Goal: Task Accomplishment & Management: Complete application form

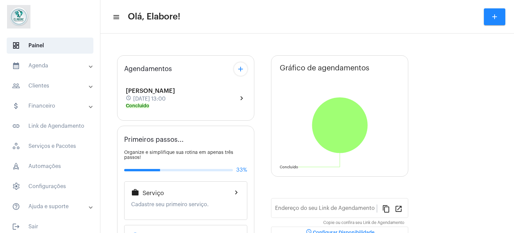
click at [497, 14] on mat-icon "add" at bounding box center [495, 17] width 8 height 8
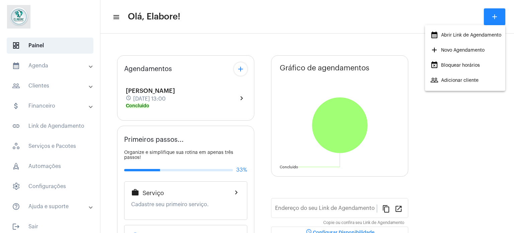
type input "[URL][DOMAIN_NAME]"
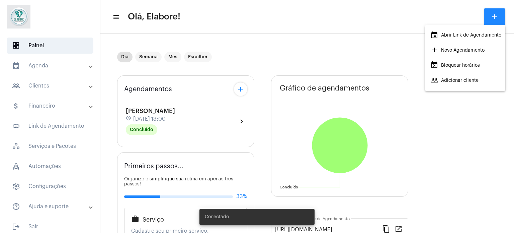
click at [446, 48] on span "add Novo Agendamento" at bounding box center [457, 50] width 54 height 12
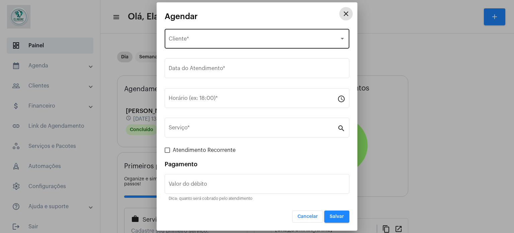
click at [215, 37] on span "Selecione o Cliente" at bounding box center [254, 40] width 171 height 6
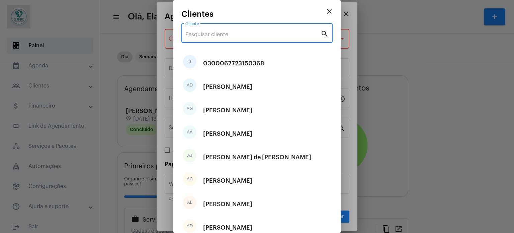
click at [215, 37] on input "Cliente" at bounding box center [252, 34] width 135 height 6
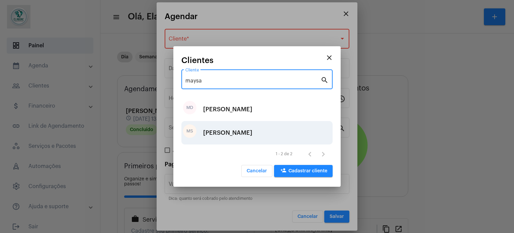
type input "maysa"
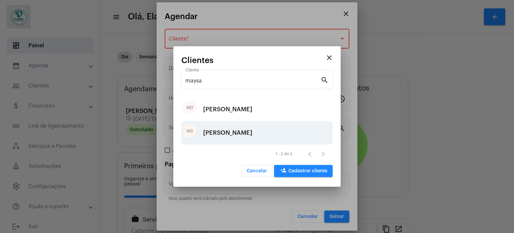
click at [215, 133] on div "[PERSON_NAME]" at bounding box center [227, 133] width 49 height 20
type input "R$"
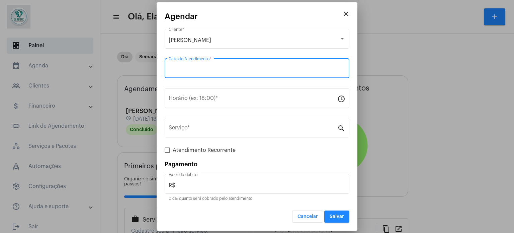
click at [237, 68] on input "Data do Atendimento *" at bounding box center [257, 70] width 177 height 6
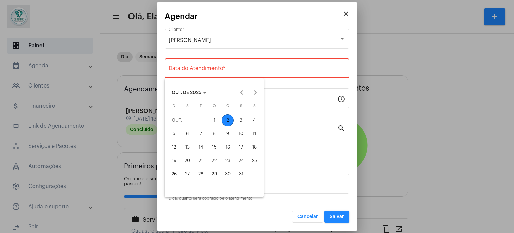
click at [225, 119] on div "2" at bounding box center [228, 120] width 12 height 12
type input "[DATE]"
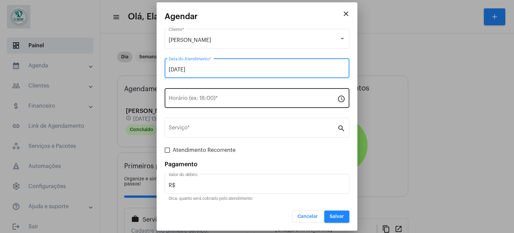
click at [222, 93] on div "Horário (ex: 18:00) *" at bounding box center [253, 97] width 169 height 21
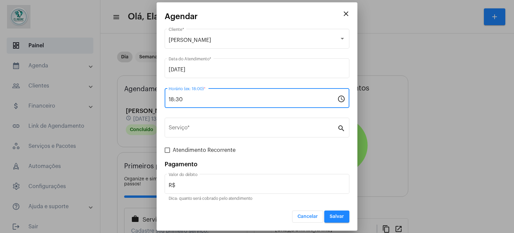
type input "18:30"
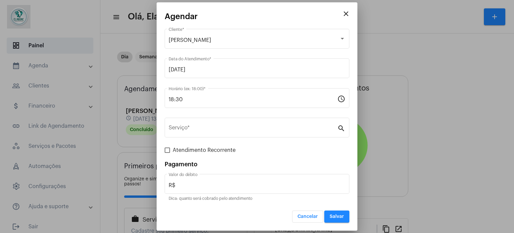
click at [245, 113] on div "18:30 Horário (ex: 18:00) * schedule" at bounding box center [257, 101] width 185 height 27
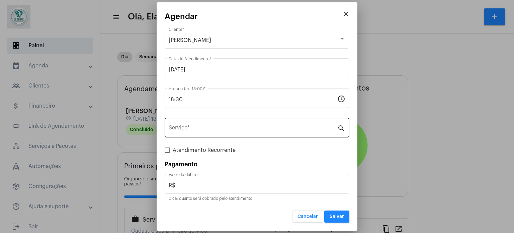
click at [242, 125] on div "Serviço *" at bounding box center [253, 126] width 169 height 21
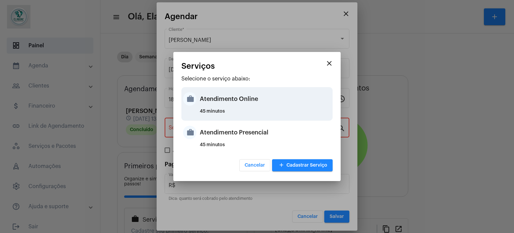
click at [231, 101] on div "Atendimento Online" at bounding box center [265, 99] width 131 height 20
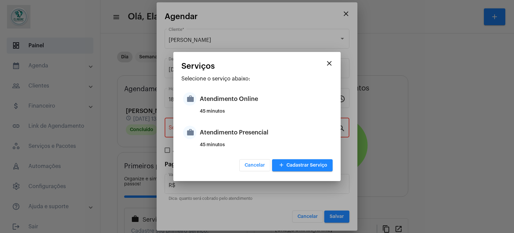
type input "Atendimento Online"
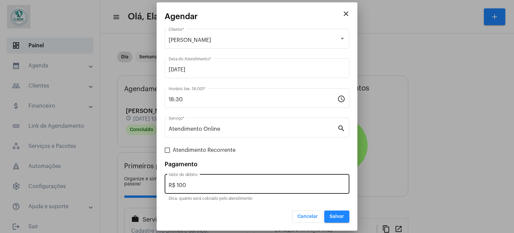
drag, startPoint x: 215, startPoint y: 181, endPoint x: 183, endPoint y: 183, distance: 31.9
click at [183, 183] on div "R$ 100 Valor do débito" at bounding box center [257, 182] width 177 height 21
drag, startPoint x: 198, startPoint y: 189, endPoint x: 168, endPoint y: 186, distance: 29.9
click at [168, 186] on div "R$ 100 Valor do débito" at bounding box center [257, 182] width 185 height 21
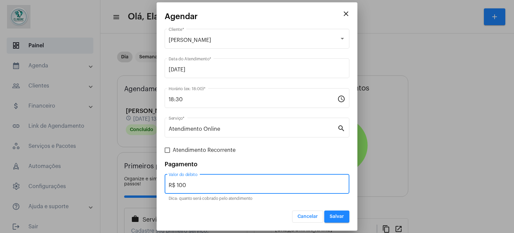
click at [188, 184] on input "R$ 100" at bounding box center [257, 185] width 177 height 6
drag, startPoint x: 188, startPoint y: 184, endPoint x: 152, endPoint y: 186, distance: 35.8
click at [152, 186] on div "close [PERSON_NAME] Cliente * [DATE] Data do Atendimento * 18:30 Horário (ex: 1…" at bounding box center [257, 116] width 514 height 233
type input "R$ 0"
click at [330, 216] on button "Salvar" at bounding box center [336, 216] width 25 height 12
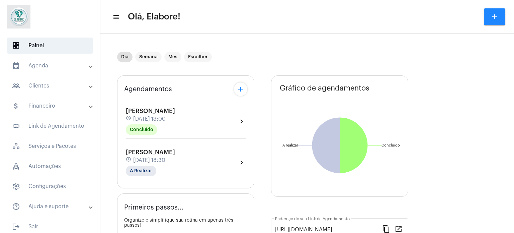
click at [233, 162] on div "[PERSON_NAME] schedule [DATE] 18:30 A Realizar chevron_right" at bounding box center [186, 162] width 120 height 27
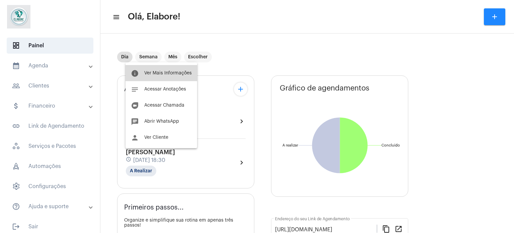
click at [167, 67] on button "info Ver Mais Informações" at bounding box center [162, 73] width 72 height 16
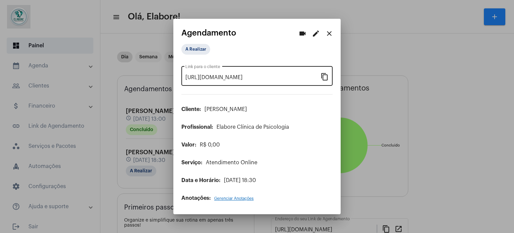
click at [326, 77] on mat-icon "content_copy" at bounding box center [325, 76] width 8 height 8
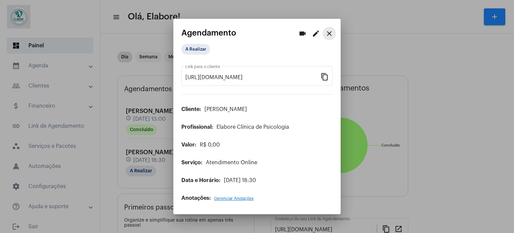
click at [330, 34] on mat-icon "close" at bounding box center [329, 33] width 8 height 8
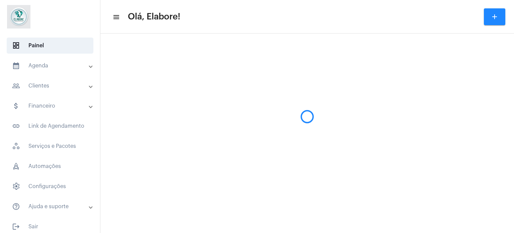
click at [496, 20] on mat-icon "add" at bounding box center [495, 17] width 8 height 8
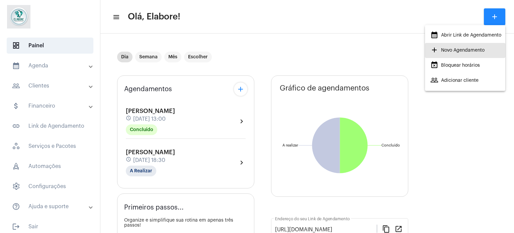
click at [451, 51] on span "add Novo Agendamento" at bounding box center [457, 50] width 54 height 12
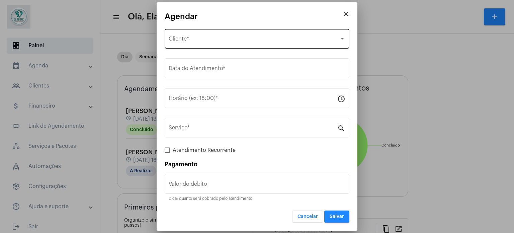
click at [204, 40] on span "Selecione o Cliente" at bounding box center [254, 40] width 171 height 6
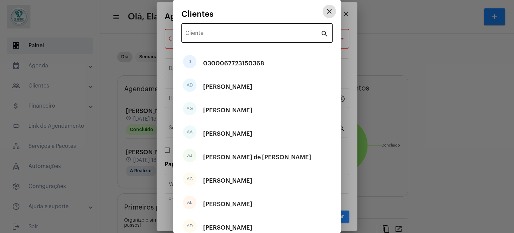
click at [198, 31] on input "Cliente" at bounding box center [252, 34] width 135 height 6
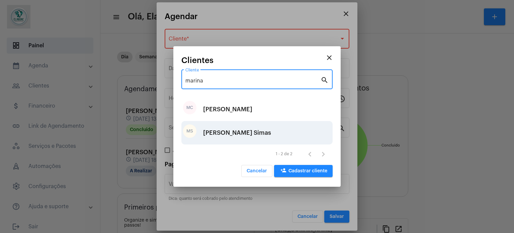
type input "marina"
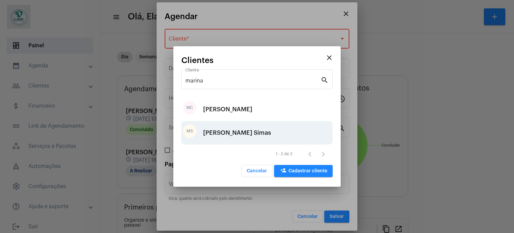
click at [229, 137] on div "[PERSON_NAME] Simas" at bounding box center [237, 133] width 68 height 20
type input "R$"
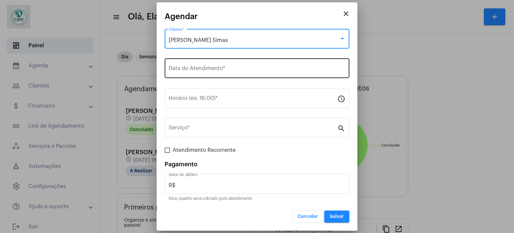
click at [207, 71] on input "Data do Atendimento *" at bounding box center [257, 70] width 177 height 6
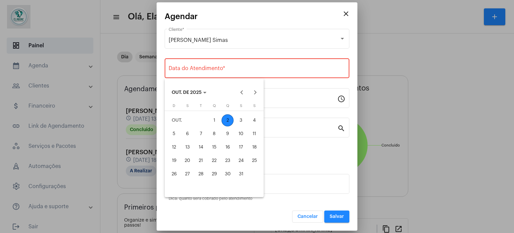
click at [225, 116] on div "2" at bounding box center [228, 120] width 12 height 12
type input "[DATE]"
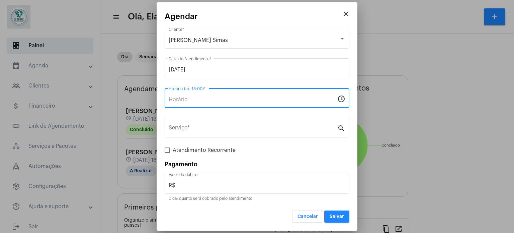
click at [217, 97] on input "Horário (ex: 18:00) *" at bounding box center [253, 99] width 169 height 6
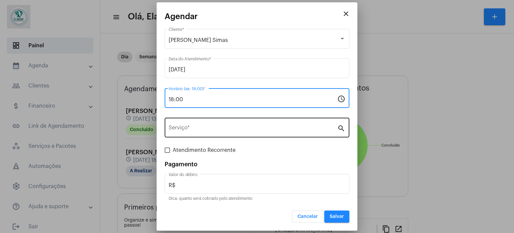
type input "18:00"
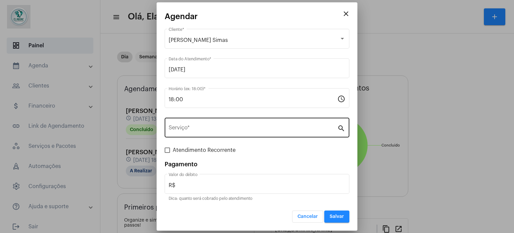
click at [229, 126] on div "Serviço *" at bounding box center [253, 126] width 169 height 21
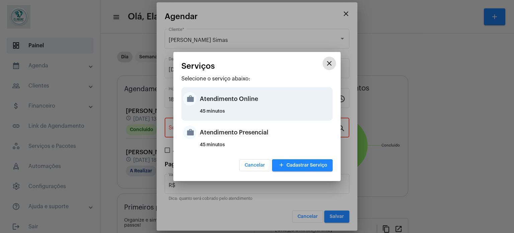
click at [239, 96] on div "Atendimento Online" at bounding box center [265, 99] width 131 height 20
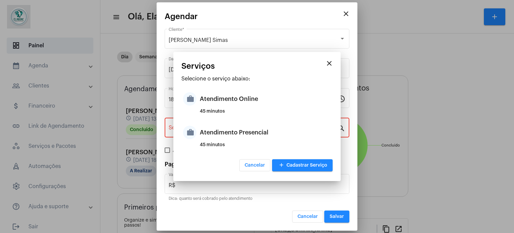
type input "Atendimento Online"
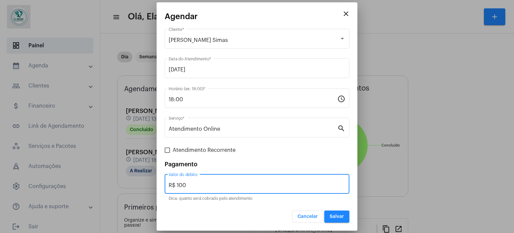
drag, startPoint x: 189, startPoint y: 184, endPoint x: 153, endPoint y: 184, distance: 36.2
click at [153, 184] on div "close Agendar [PERSON_NAME] Simas Cliente * [DATE] Data do Atendimento * 18:00 …" at bounding box center [257, 116] width 514 height 233
type input "R$ 0"
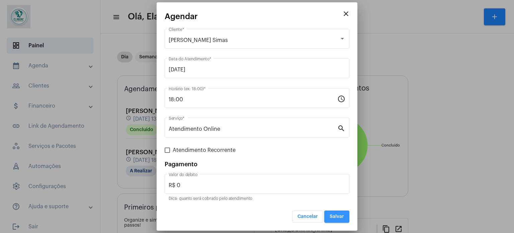
click at [340, 217] on span "Salvar" at bounding box center [337, 216] width 14 height 5
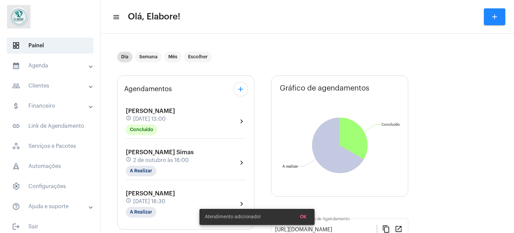
scroll to position [67, 0]
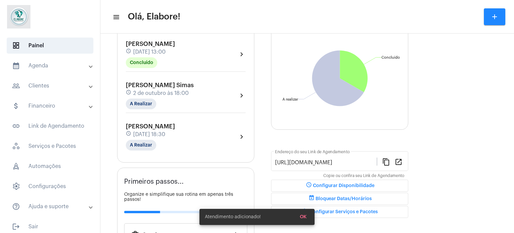
click at [215, 88] on div "[PERSON_NAME] Simas schedule [DATE] 18:00 A Realizar chevron_right" at bounding box center [186, 95] width 120 height 27
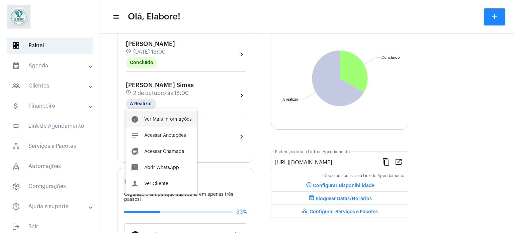
click at [169, 119] on span "Ver Mais Informações" at bounding box center [168, 119] width 48 height 5
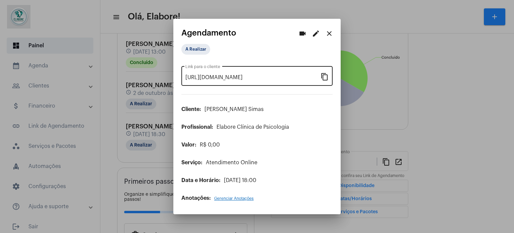
click at [323, 76] on mat-icon "content_copy" at bounding box center [325, 76] width 8 height 8
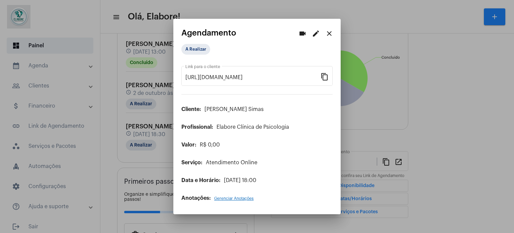
scroll to position [0, 57]
